Goal: Transaction & Acquisition: Book appointment/travel/reservation

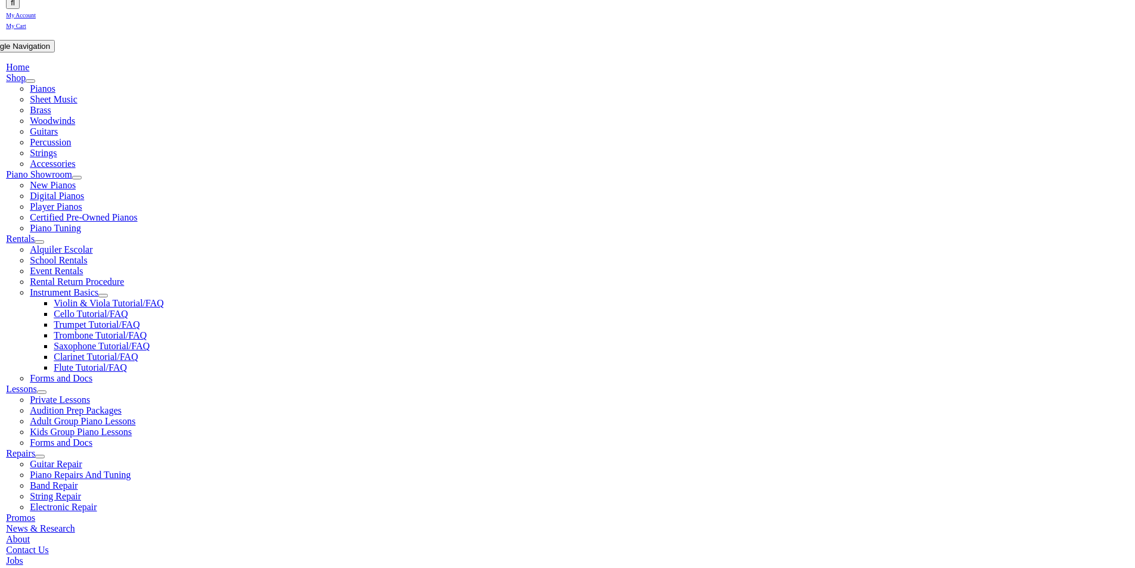
scroll to position [198, 0]
type input "san"
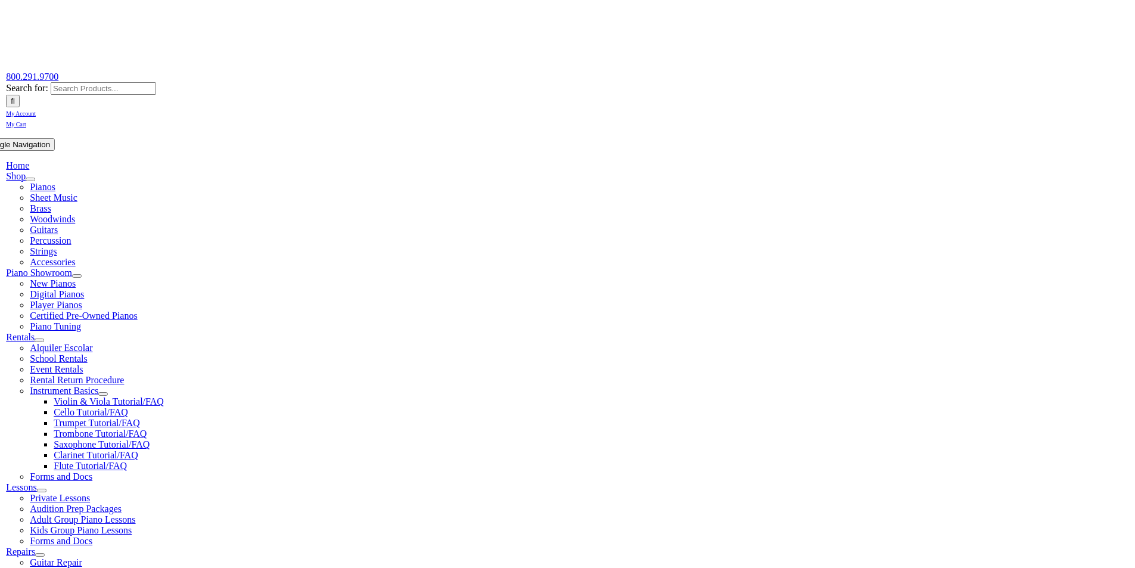
scroll to position [119, 0]
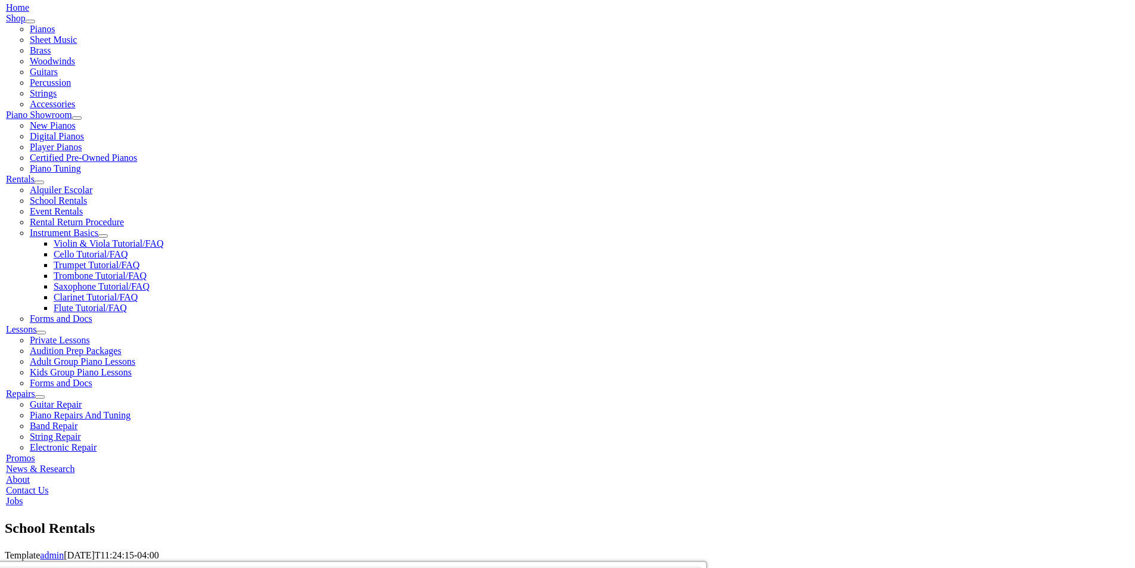
scroll to position [258, 0]
type input "san"
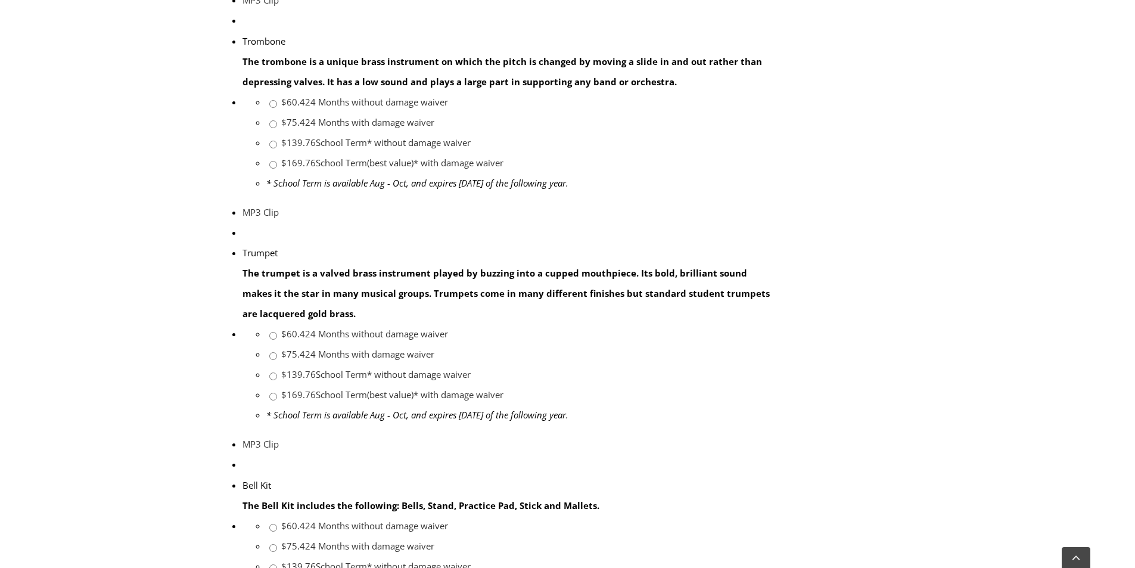
scroll to position [1152, 0]
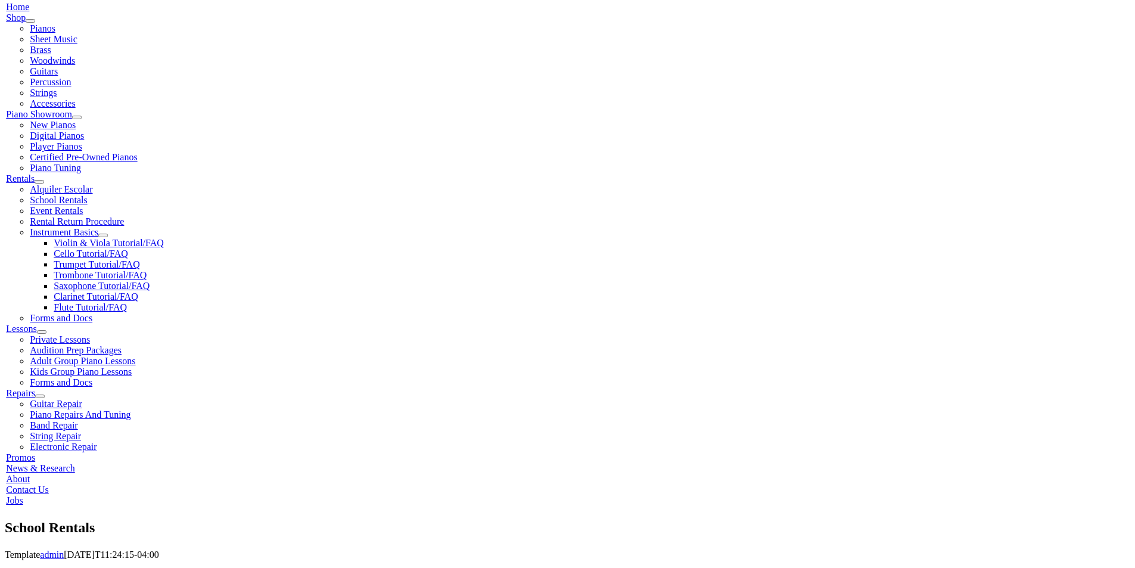
type input "san"
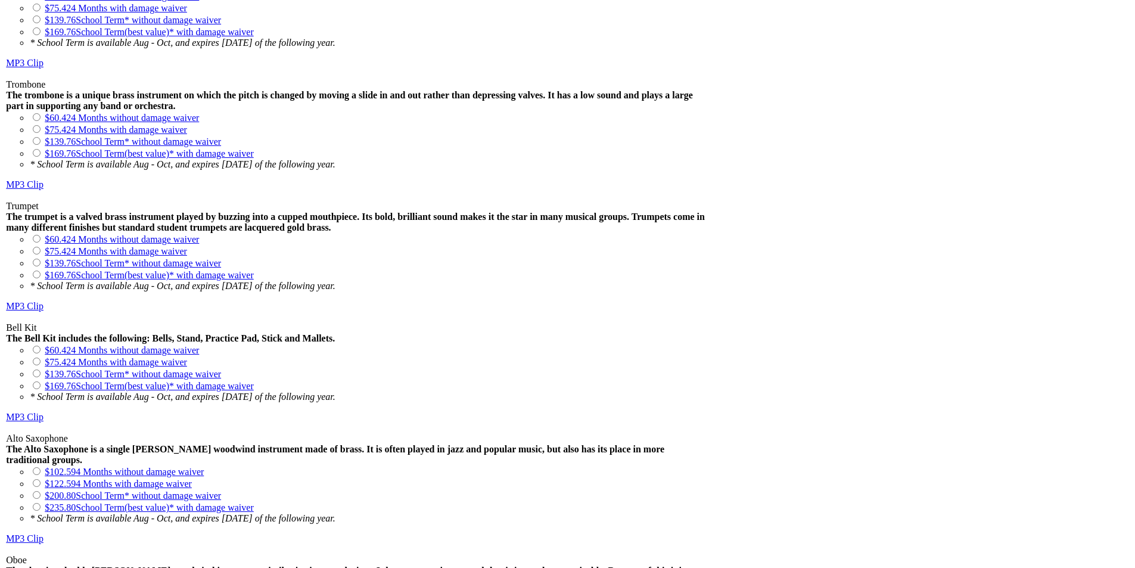
scroll to position [1291, 0]
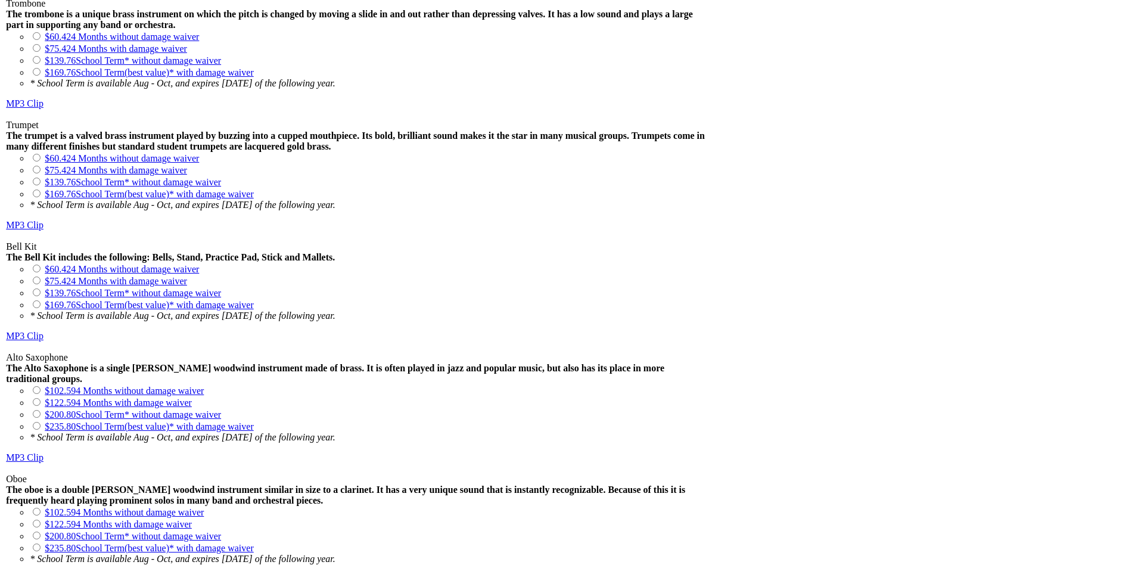
drag, startPoint x: 0, startPoint y: 0, endPoint x: 227, endPoint y: 325, distance: 396.8
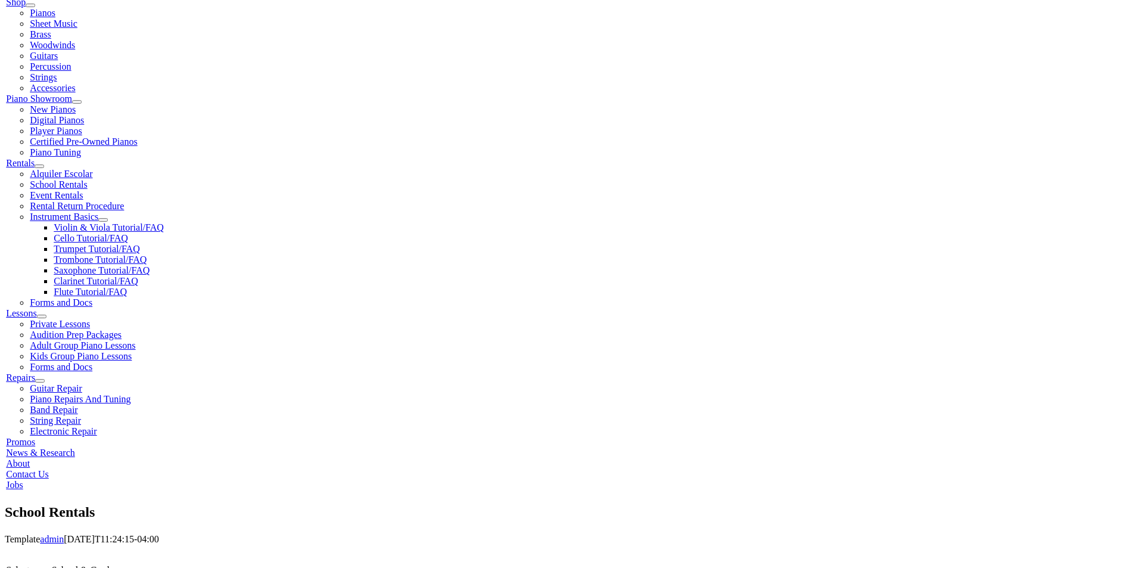
scroll to position [278, 0]
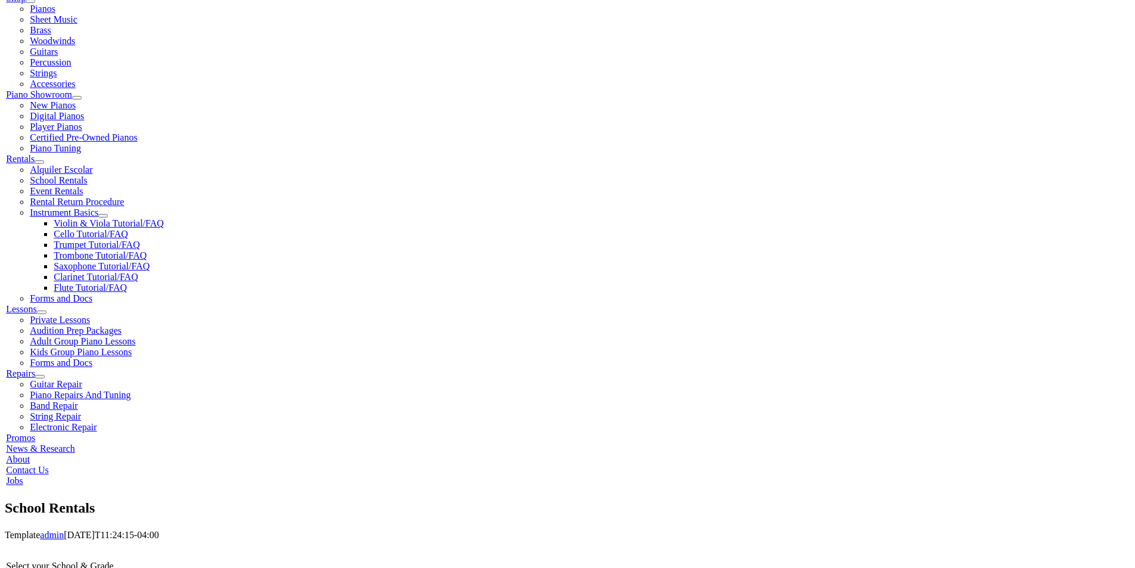
type input "san"
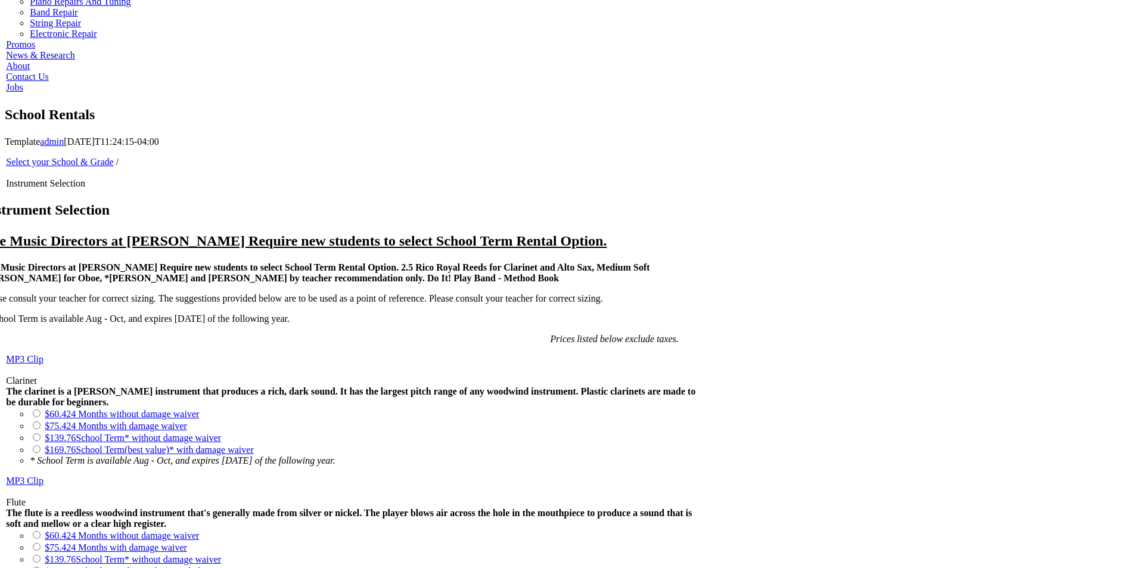
scroll to position [675, 0]
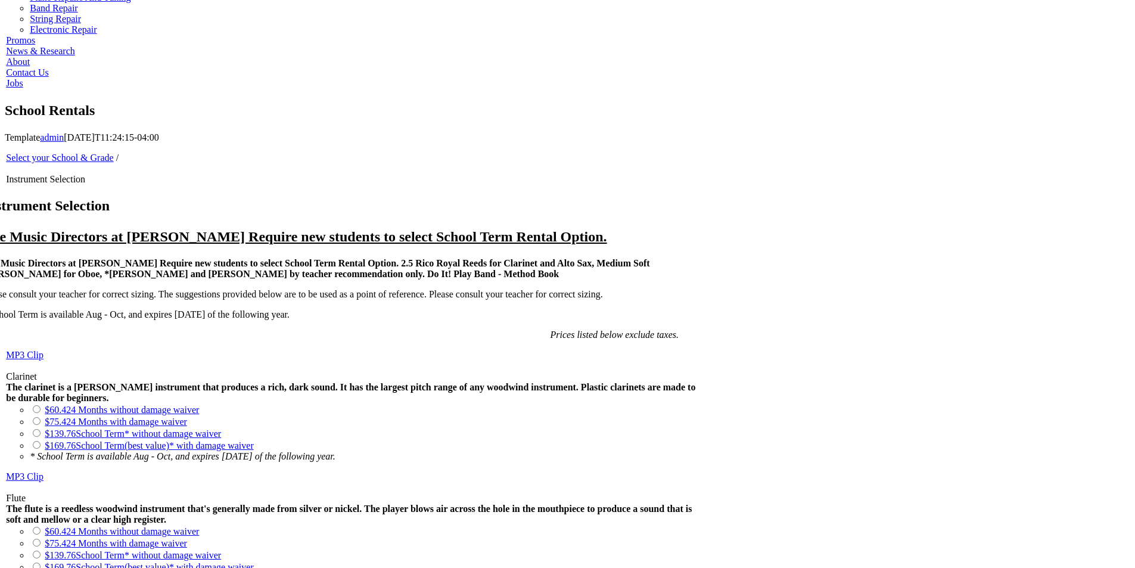
drag, startPoint x: 0, startPoint y: 0, endPoint x: 423, endPoint y: 311, distance: 524.7
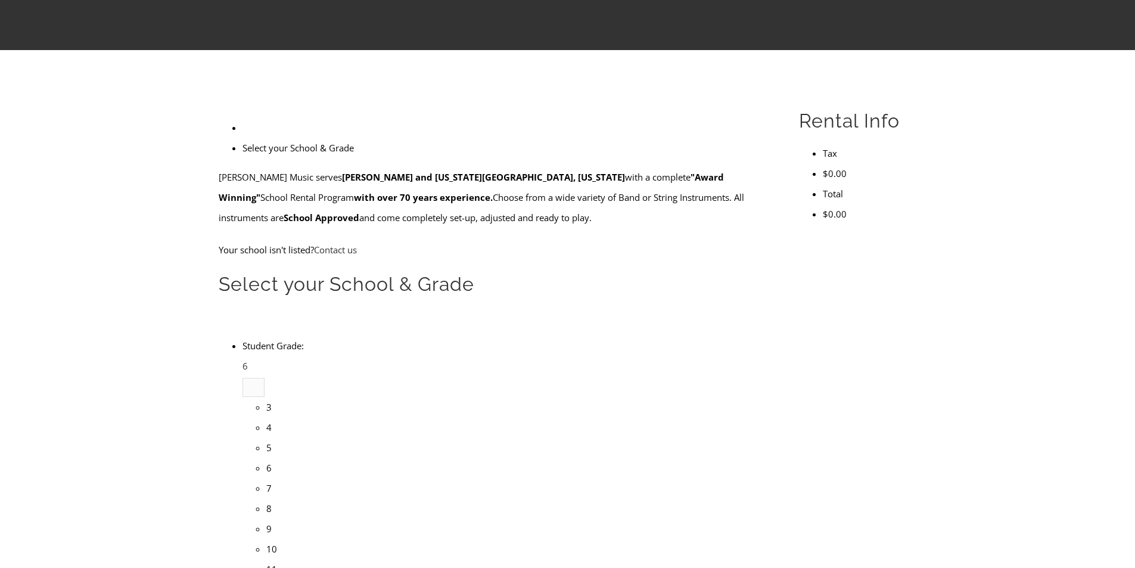
type input "sa"
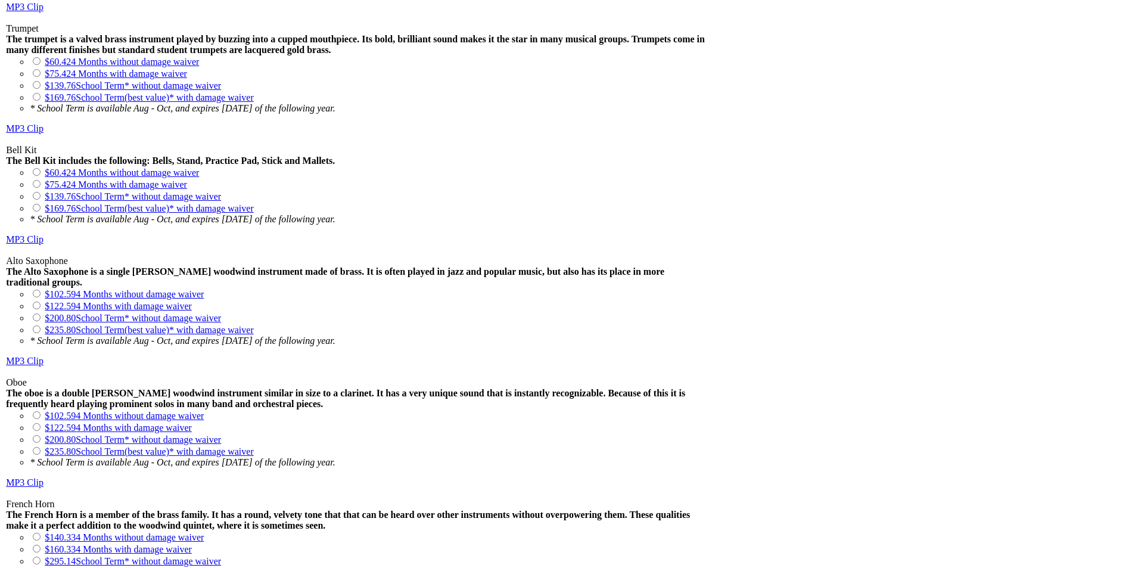
scroll to position [1401, 0]
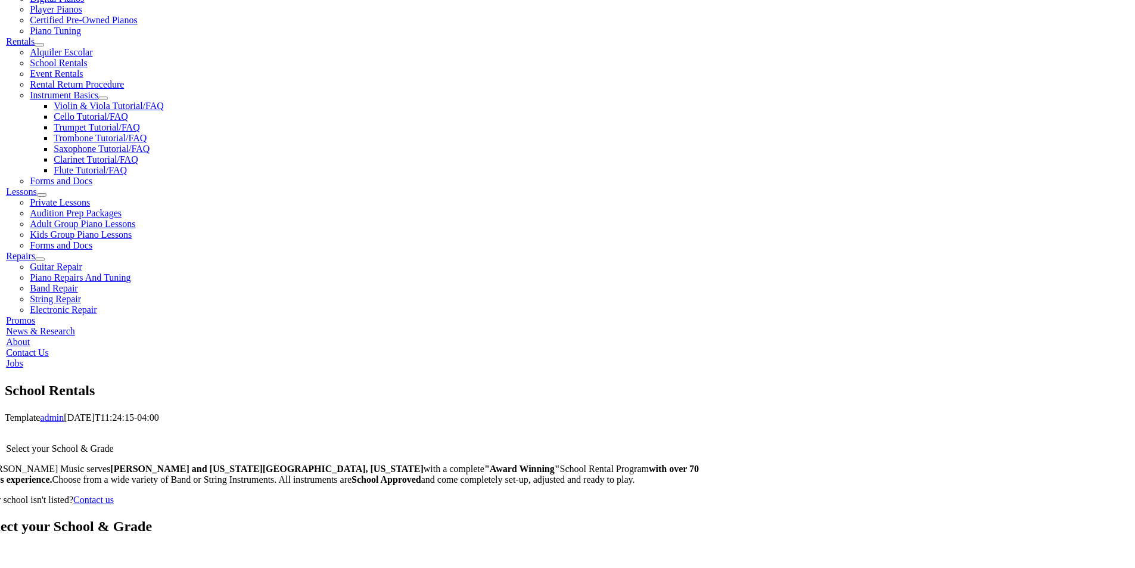
scroll to position [399, 0]
